Goal: Check status: Check status

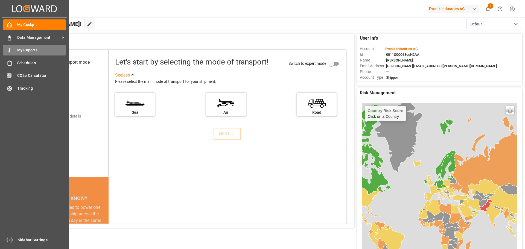
click at [25, 54] on div "My Reports My Reports" at bounding box center [34, 50] width 63 height 11
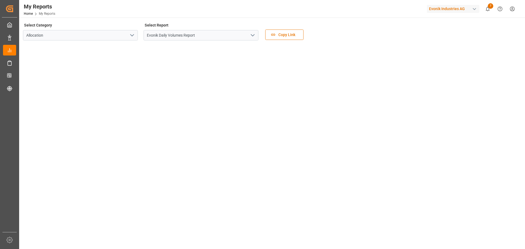
click at [252, 35] on polyline "open menu" at bounding box center [252, 35] width 3 height 2
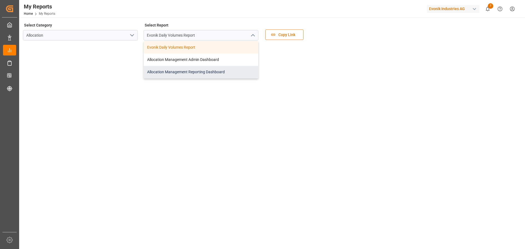
click at [195, 73] on div "Allocation Management Reporting Dashboard" at bounding box center [201, 72] width 114 height 12
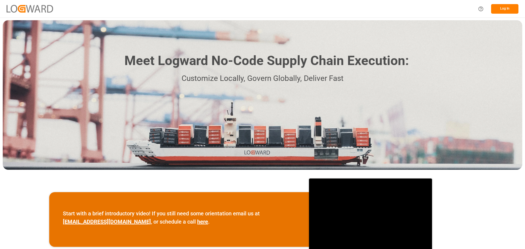
click at [501, 11] on button "Log In" at bounding box center [504, 9] width 27 height 10
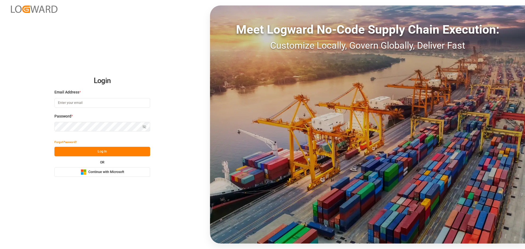
click at [104, 171] on span "Continue with Microsoft" at bounding box center [106, 172] width 36 height 5
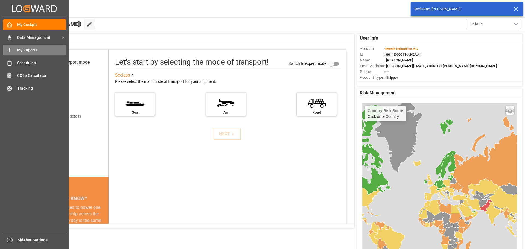
click at [27, 51] on span "My Reports" at bounding box center [41, 50] width 49 height 6
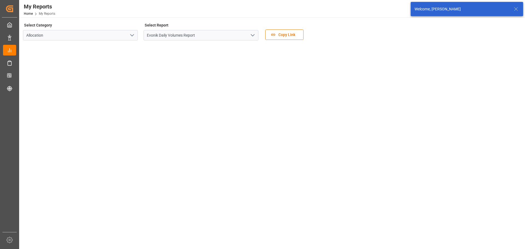
click at [253, 33] on icon "open menu" at bounding box center [252, 35] width 7 height 7
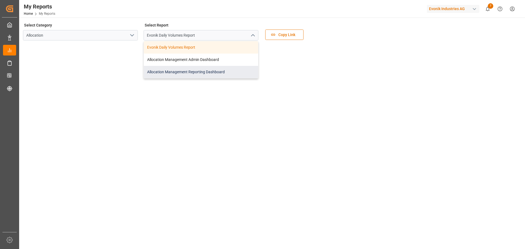
click at [195, 69] on div "Allocation Management Reporting Dashboard" at bounding box center [201, 72] width 114 height 12
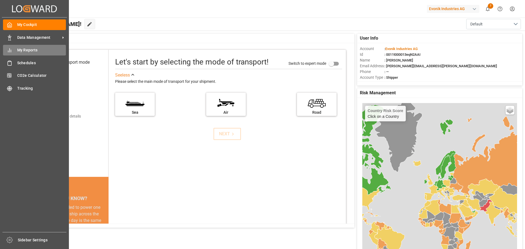
click at [21, 50] on span "My Reports" at bounding box center [41, 50] width 49 height 6
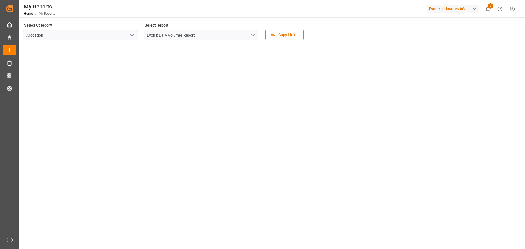
click at [254, 37] on icon "open menu" at bounding box center [252, 35] width 7 height 7
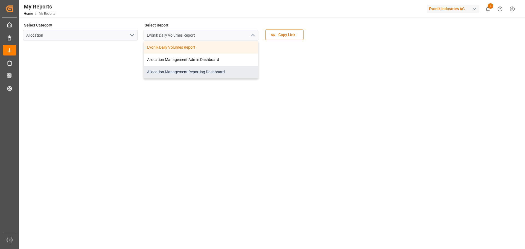
click at [199, 70] on div "Allocation Management Reporting Dashboard" at bounding box center [201, 72] width 114 height 12
